Goal: Task Accomplishment & Management: Manage account settings

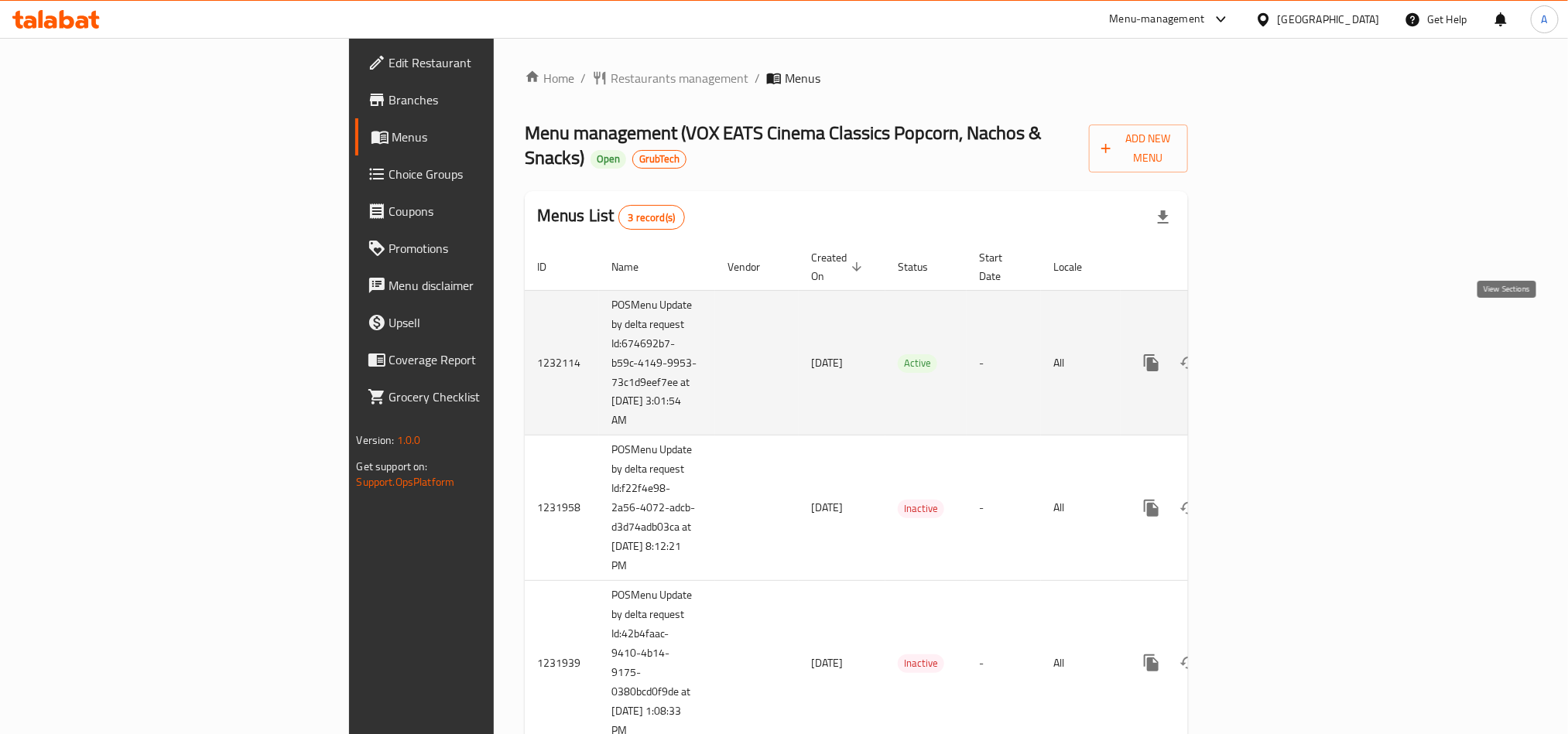
click at [1272, 354] on icon "enhanced table" at bounding box center [1263, 363] width 18 height 18
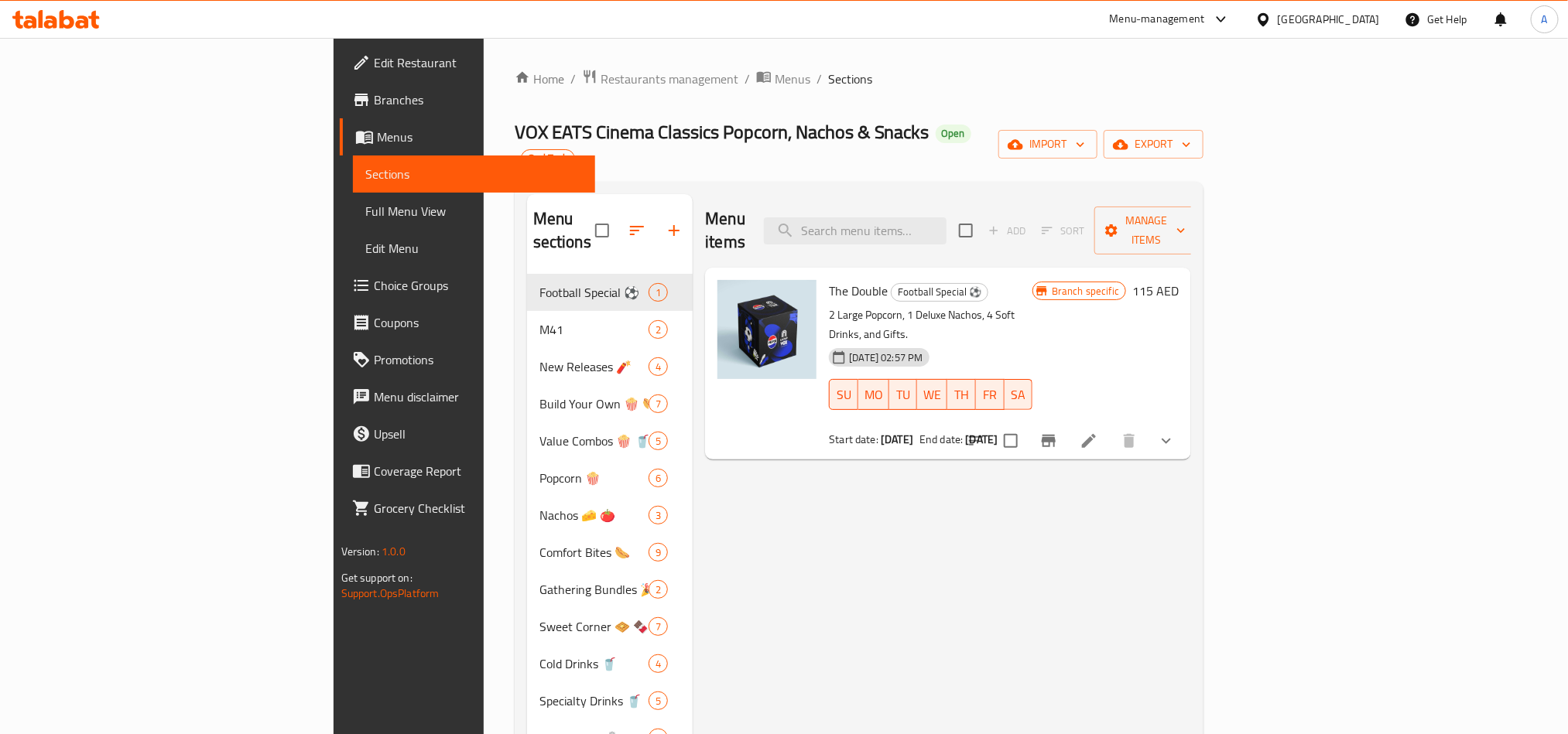
click at [40, 19] on icon at bounding box center [41, 18] width 5 height 18
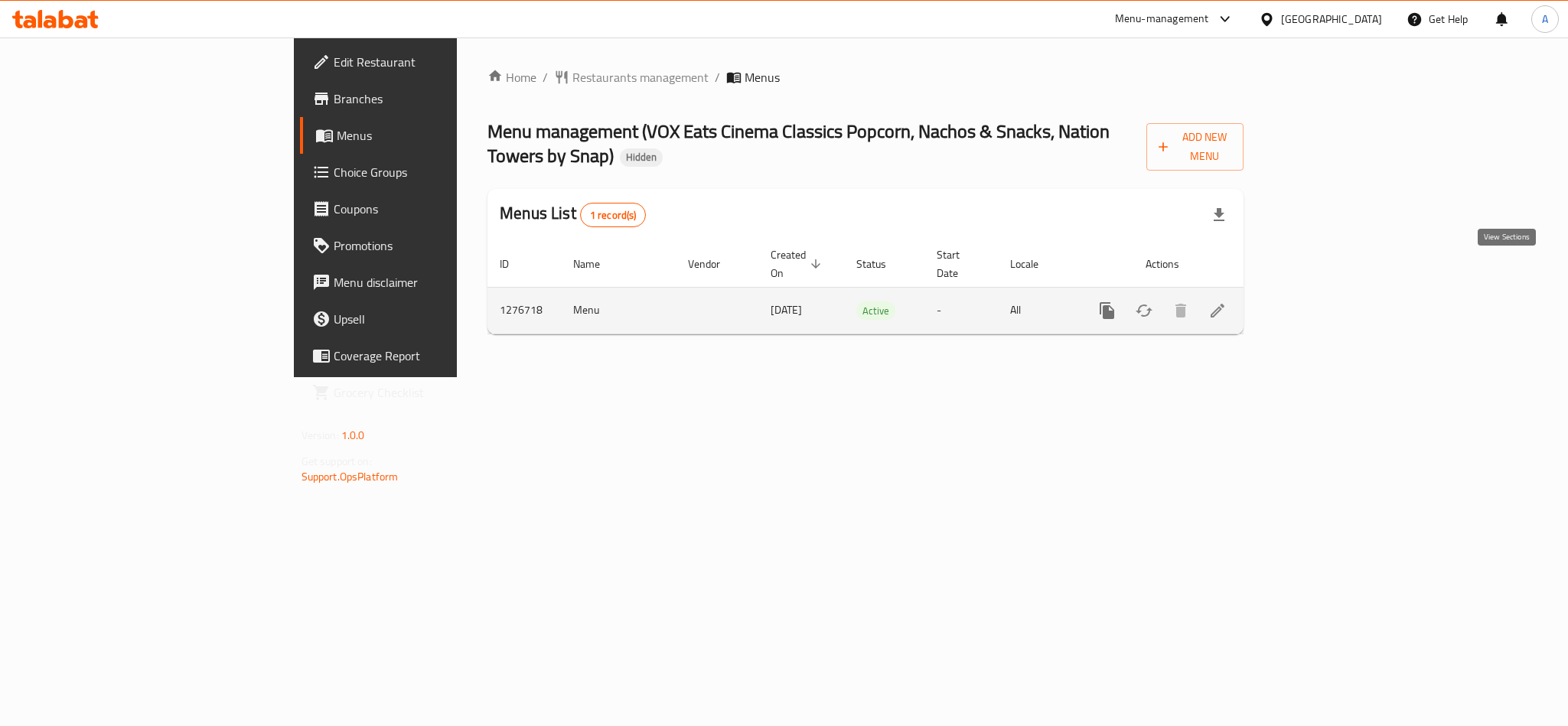
click at [1226, 302] on icon "enhanced table" at bounding box center [1217, 311] width 18 height 18
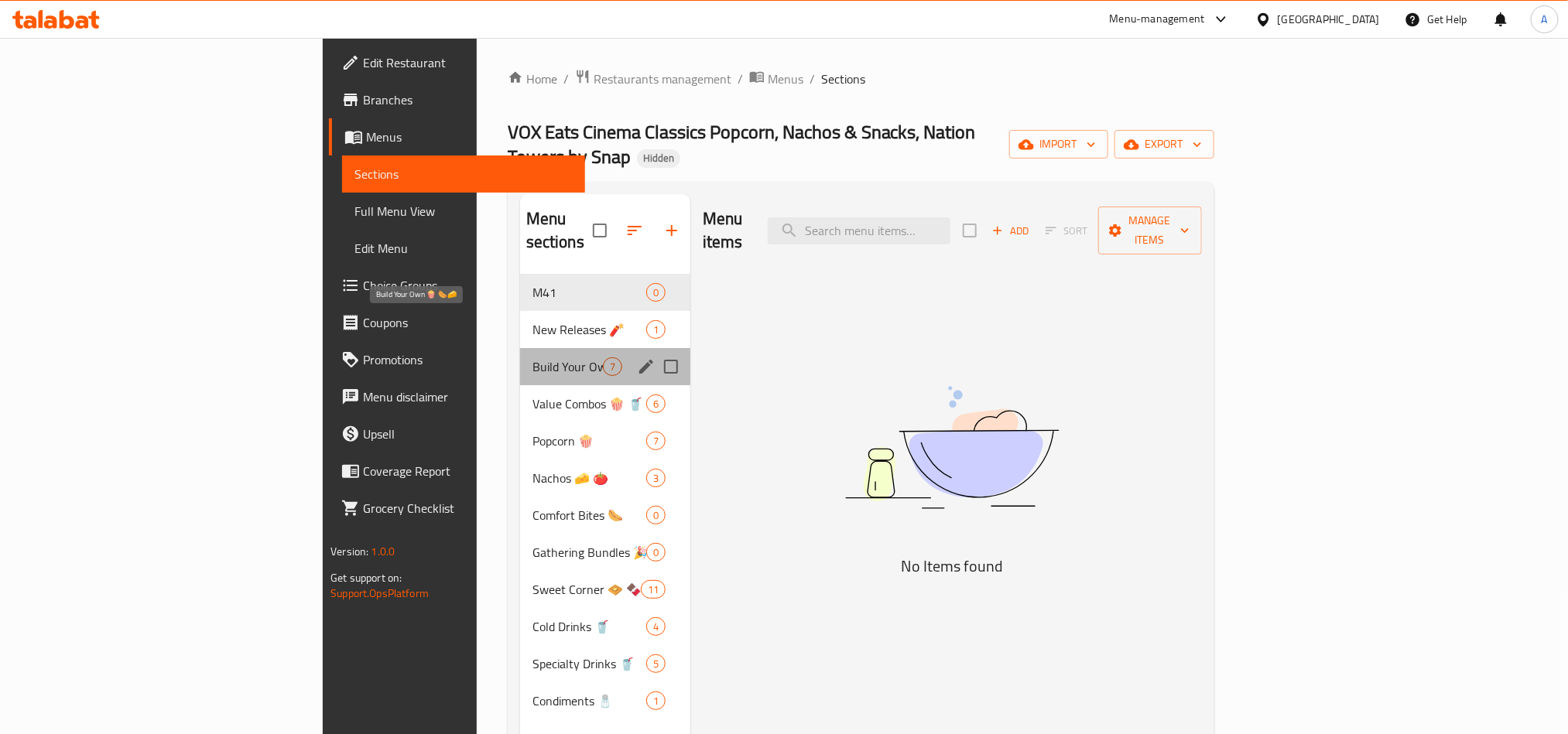
click at [533, 358] on span "Build Your Own 🍿 🌭🧀" at bounding box center [568, 367] width 71 height 18
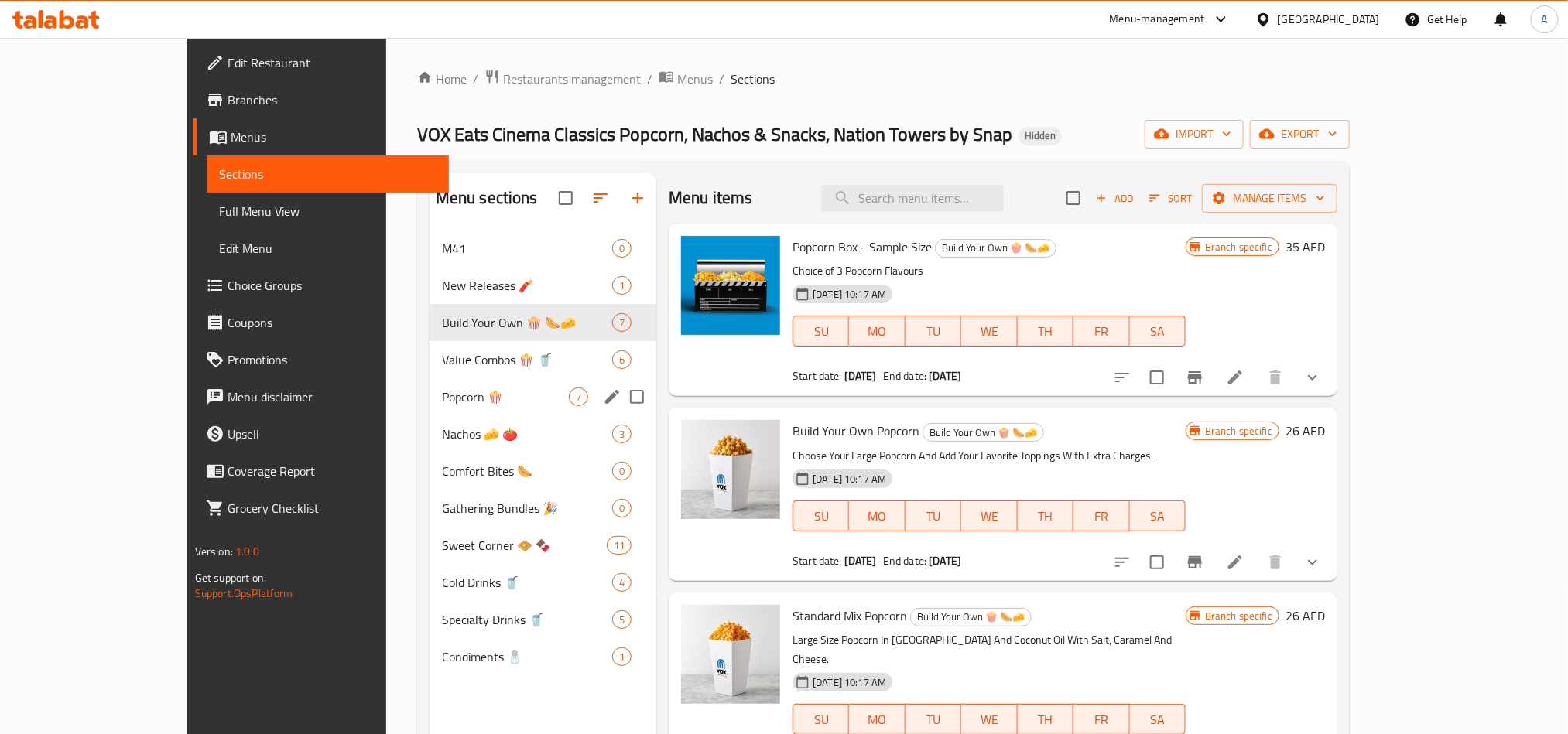
click at [429, 385] on div "Popcorn 🍿 7" at bounding box center [543, 396] width 227 height 37
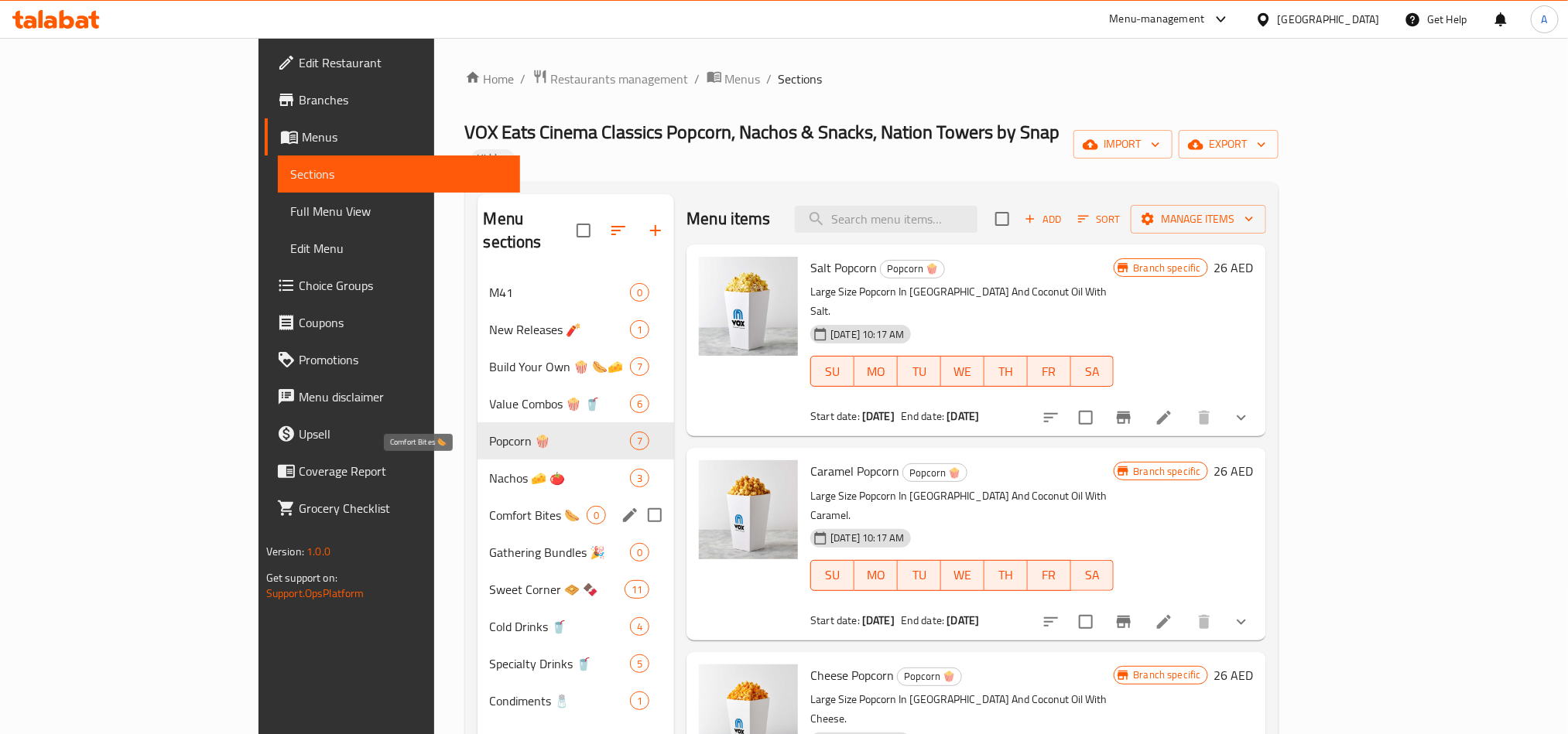
click at [490, 506] on span "Comfort Bites 🌭" at bounding box center [539, 515] width 97 height 18
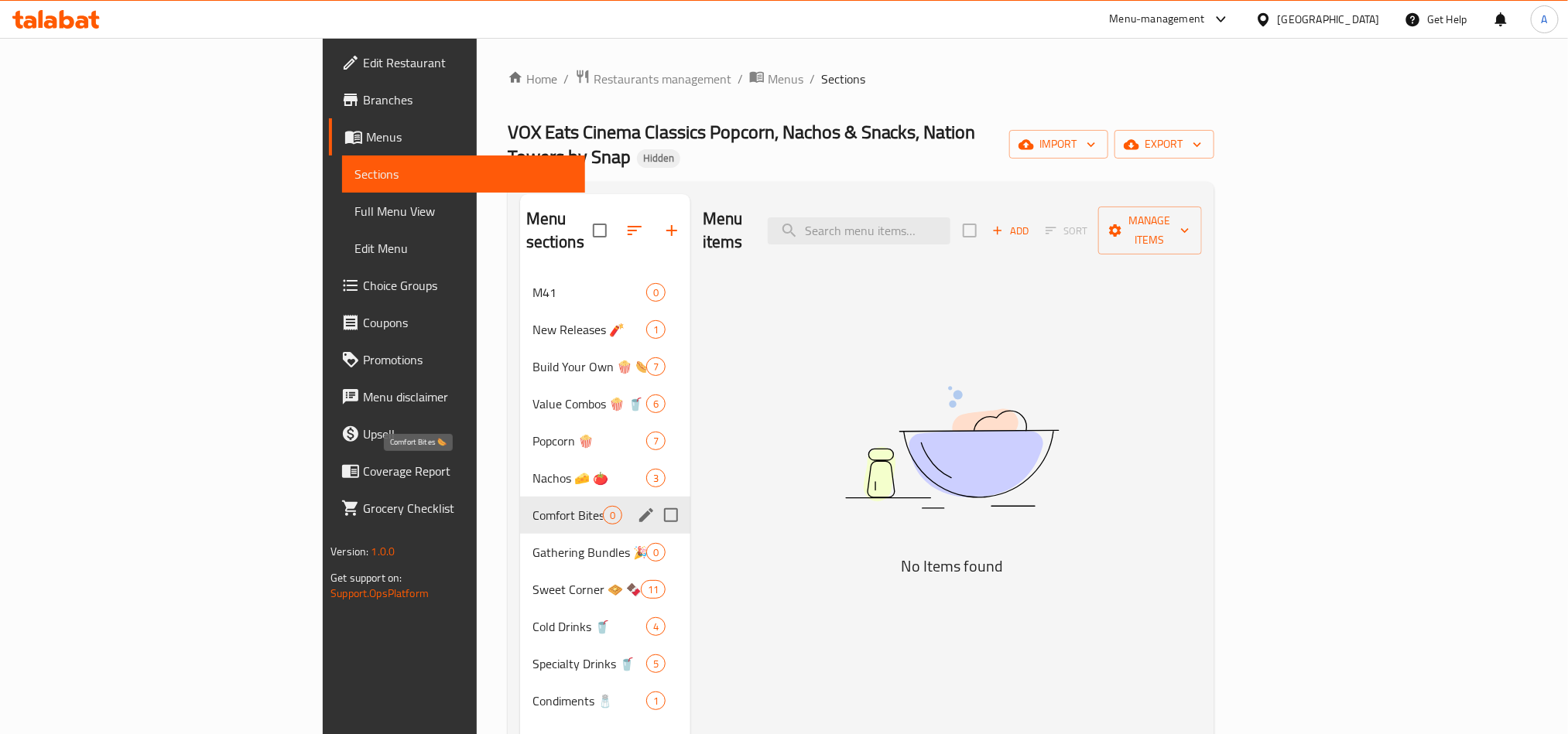
click at [533, 506] on span "Comfort Bites 🌭" at bounding box center [568, 515] width 71 height 18
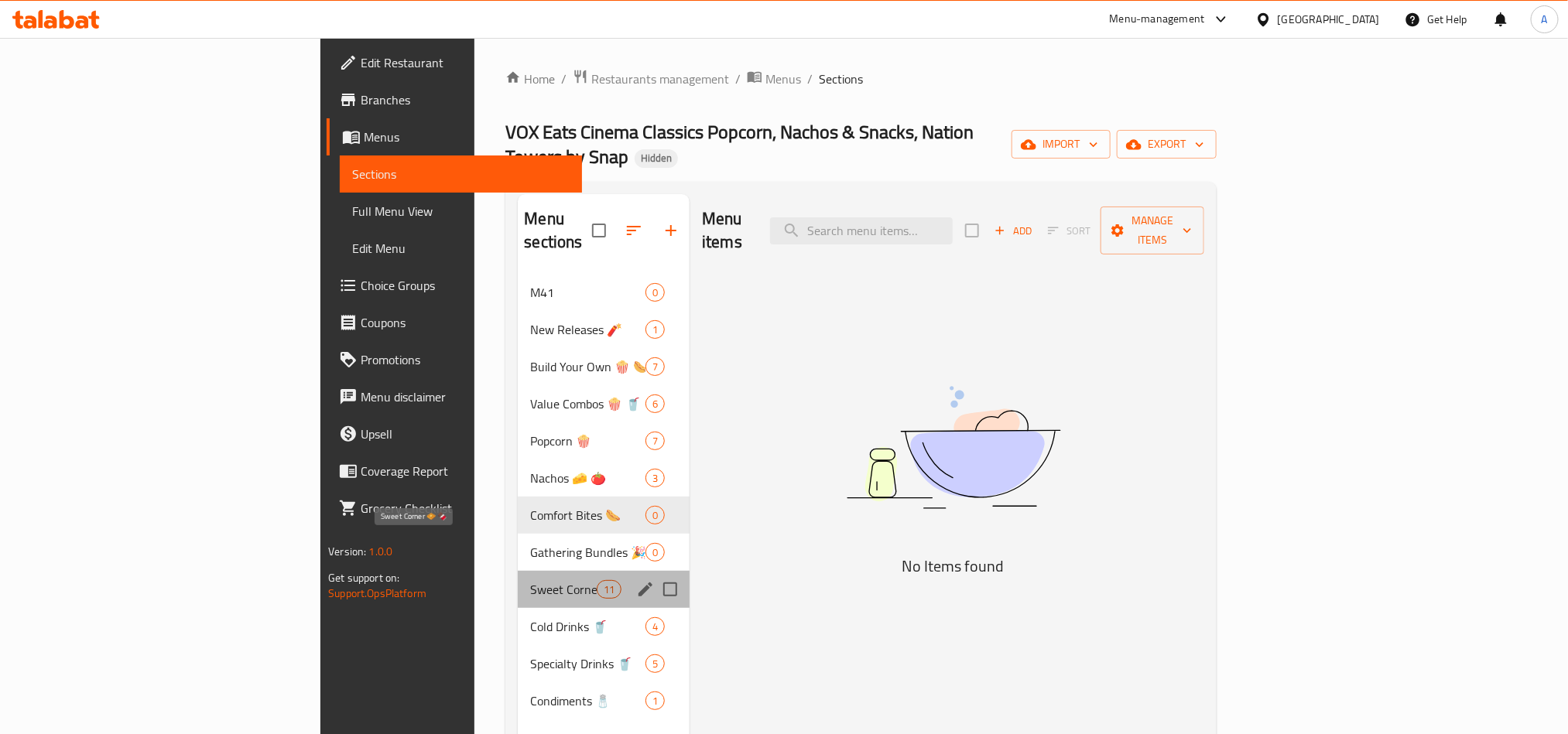
click at [530, 580] on span "Sweet Corner 🧇 🍫" at bounding box center [563, 590] width 66 height 18
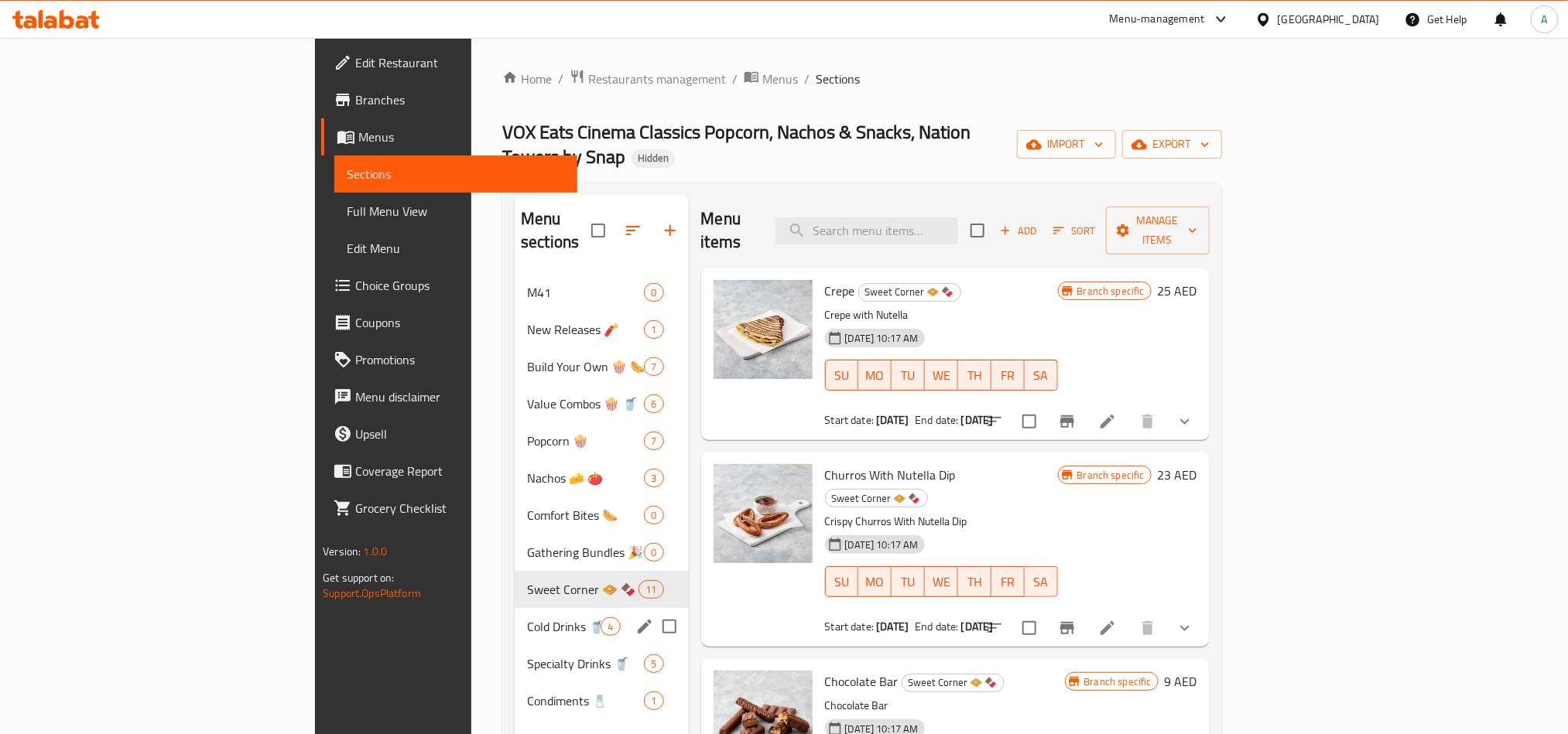
scroll to position [217, 0]
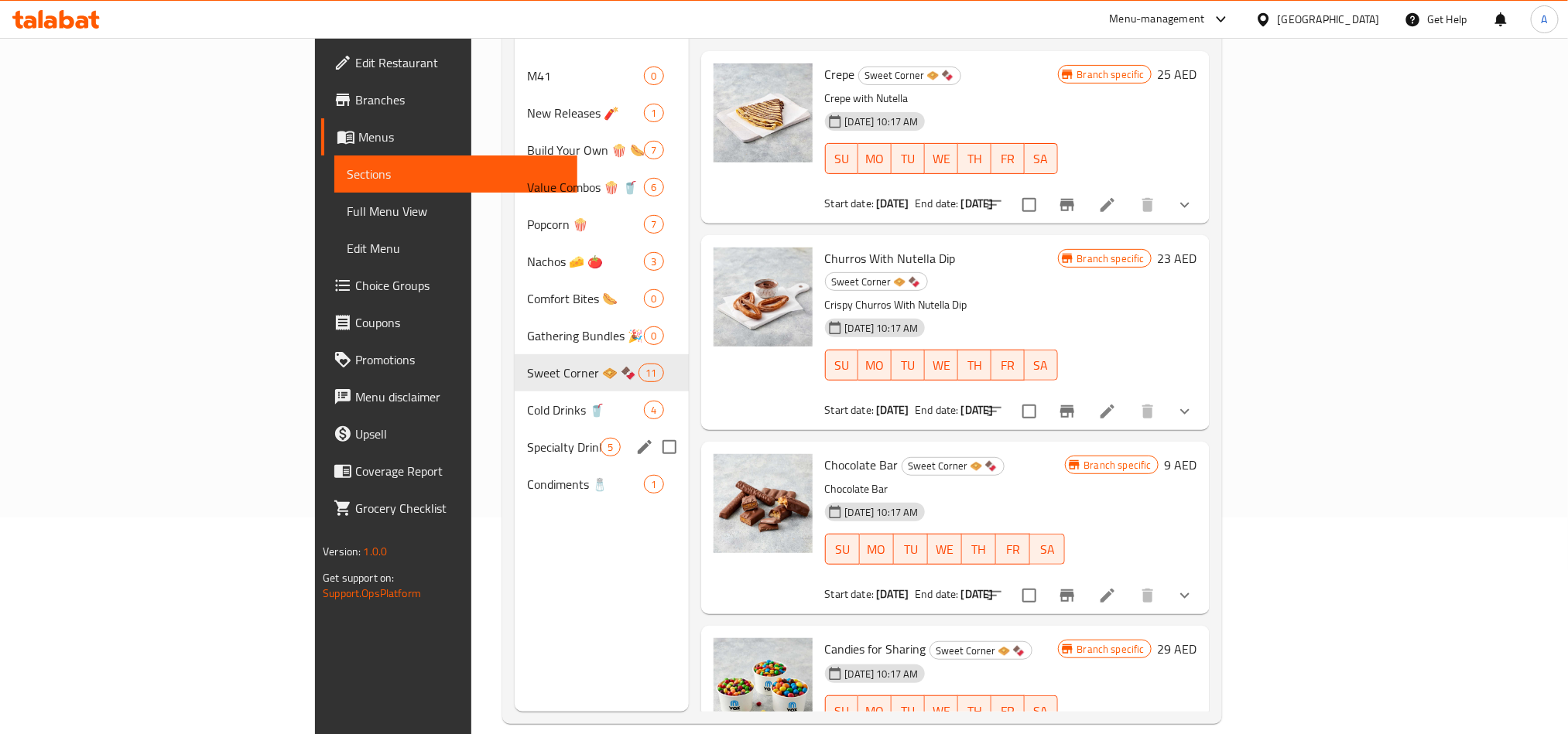
drag, startPoint x: 384, startPoint y: 414, endPoint x: 388, endPoint y: 400, distance: 14.6
click at [514, 428] on div "Specialty Drinks 🥤 5" at bounding box center [601, 447] width 173 height 37
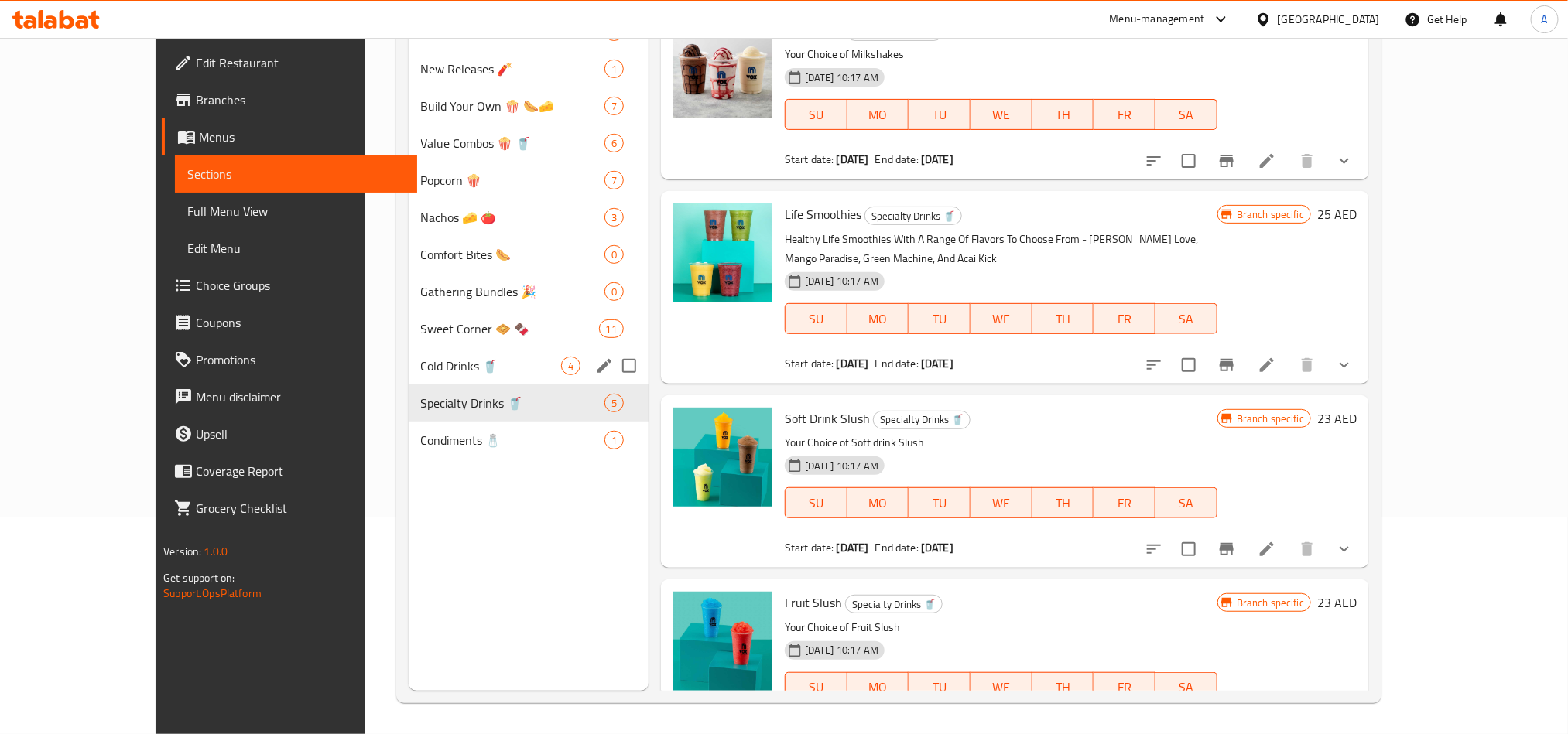
drag, startPoint x: 397, startPoint y: 348, endPoint x: 407, endPoint y: 318, distance: 31.6
click at [408, 348] on div "Cold Drinks 🥤 4" at bounding box center [529, 366] width 240 height 37
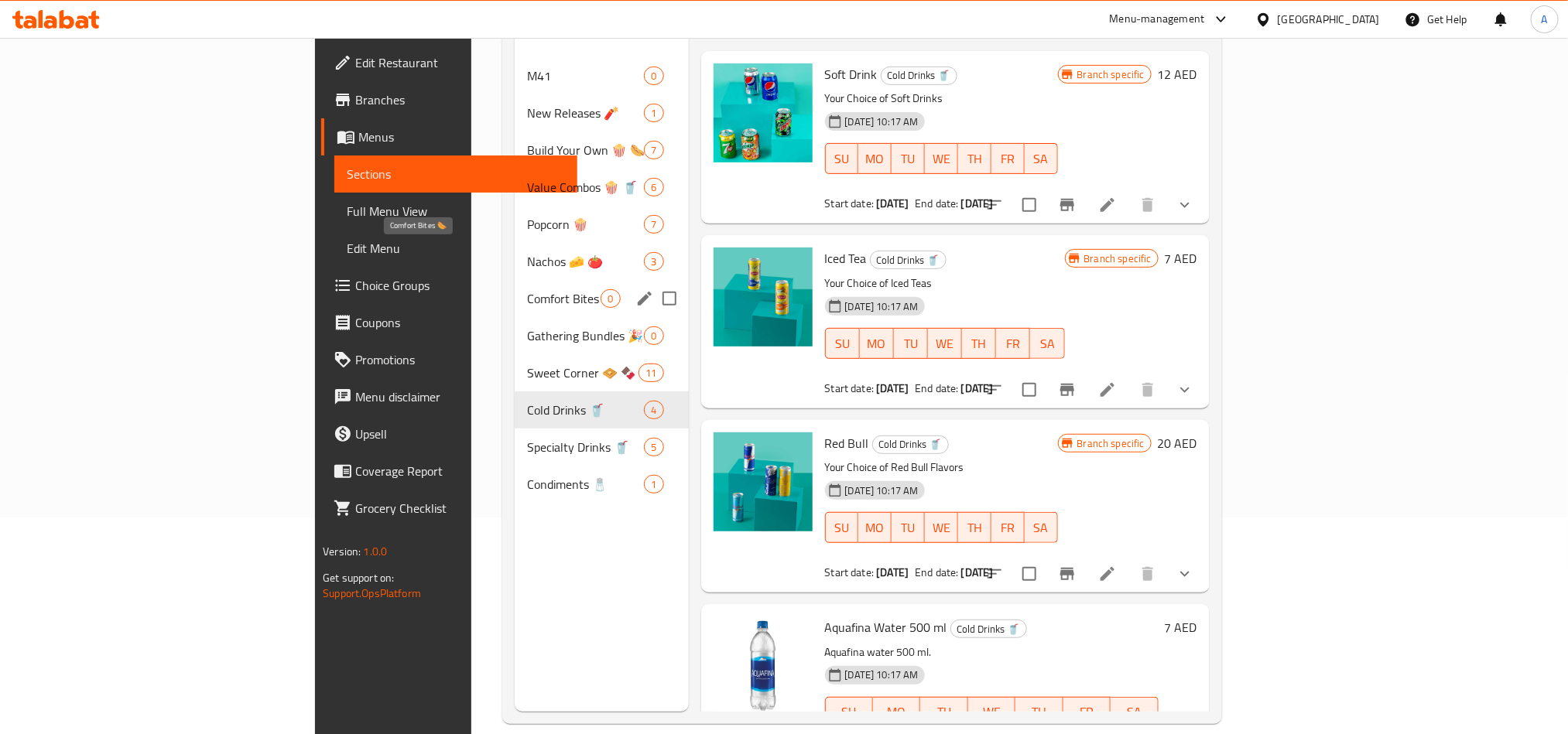
click at [527, 289] on span "Comfort Bites 🌭" at bounding box center [563, 298] width 73 height 18
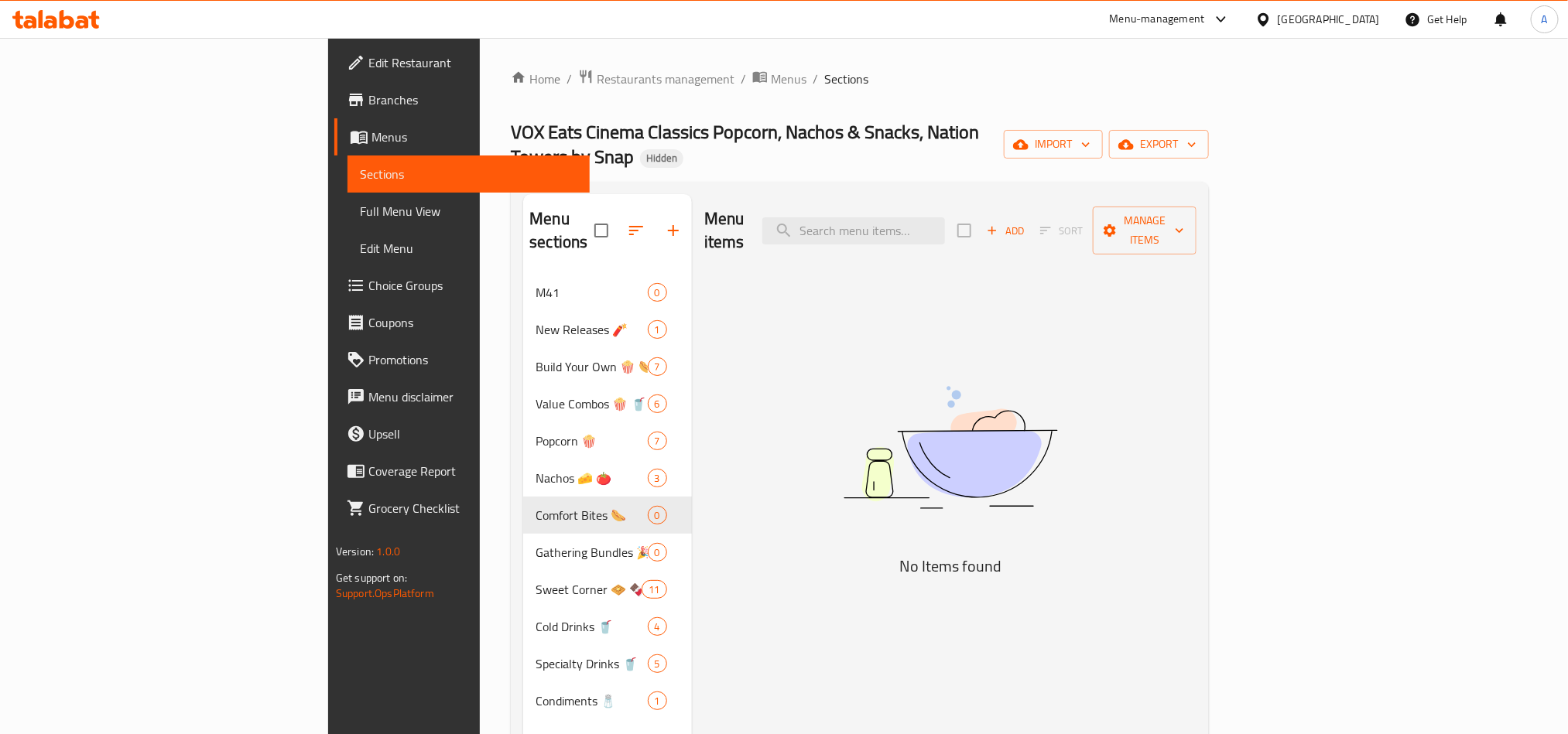
click at [368, 63] on span "Edit Restaurant" at bounding box center [472, 63] width 209 height 18
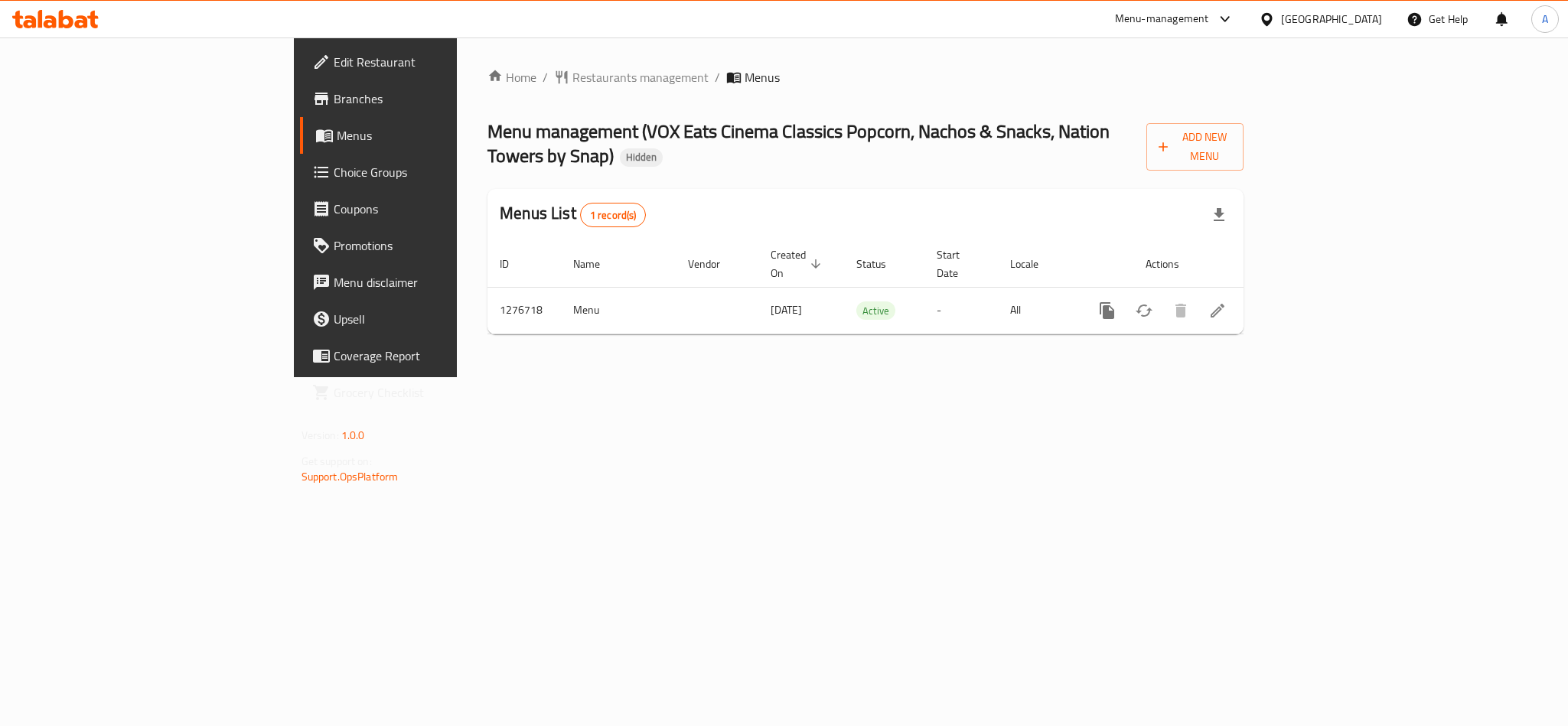
click at [58, 14] on icon at bounding box center [56, 19] width 86 height 18
